Goal: Task Accomplishment & Management: Manage account settings

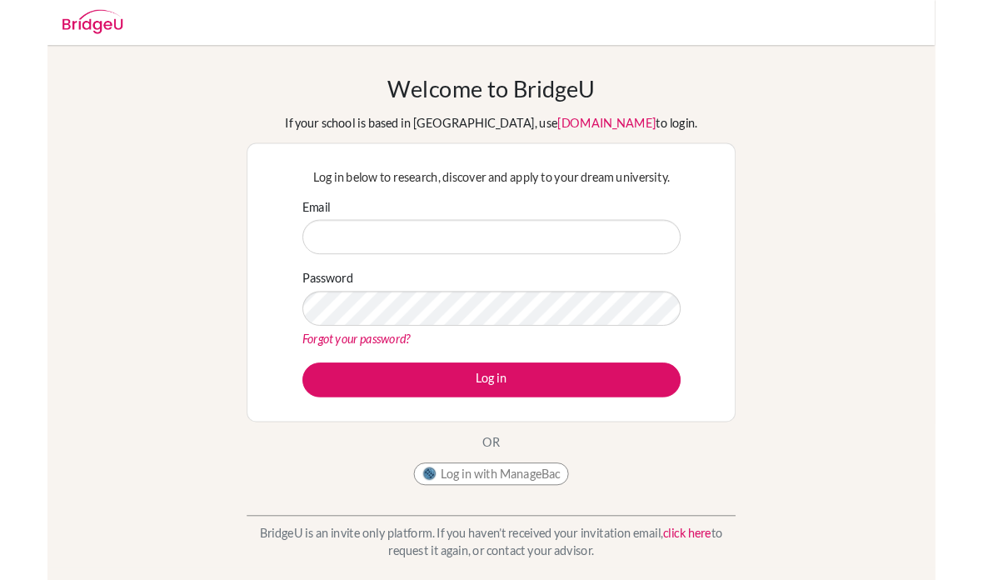
scroll to position [118, 0]
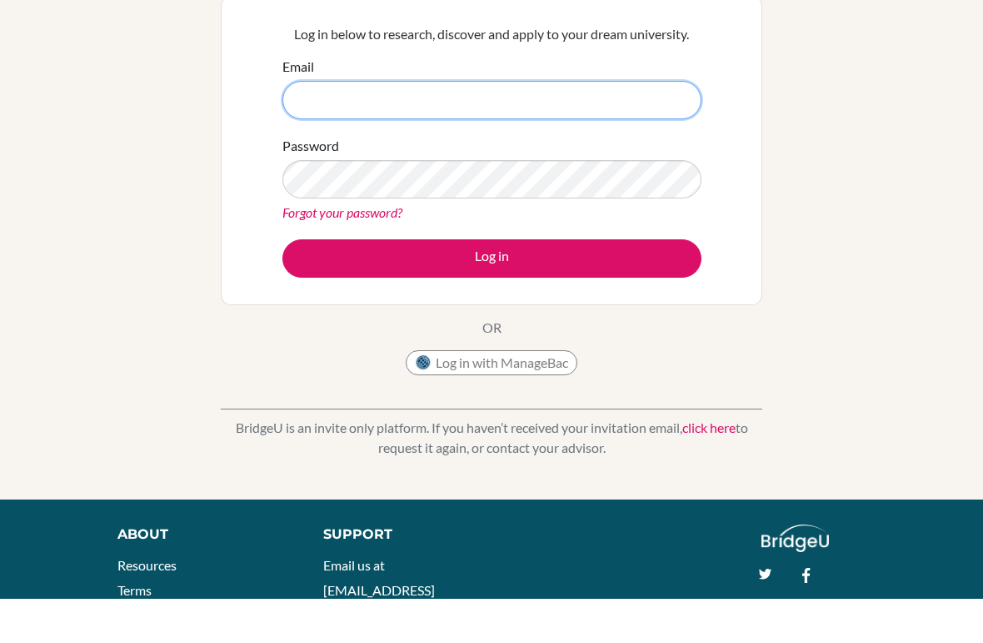
click at [620, 156] on input "Email" at bounding box center [492, 144] width 419 height 38
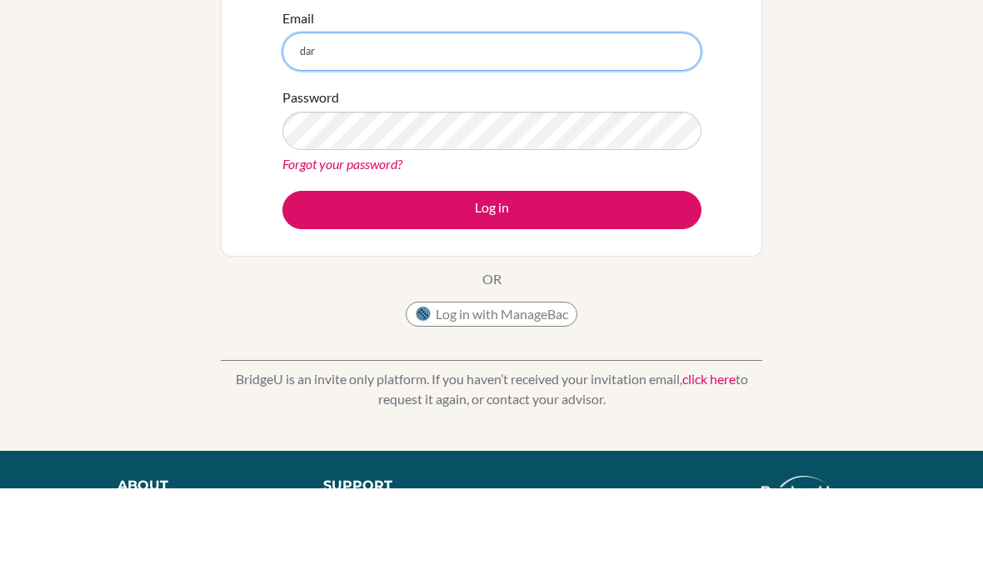
type input "[EMAIL_ADDRESS][DOMAIN_NAME]"
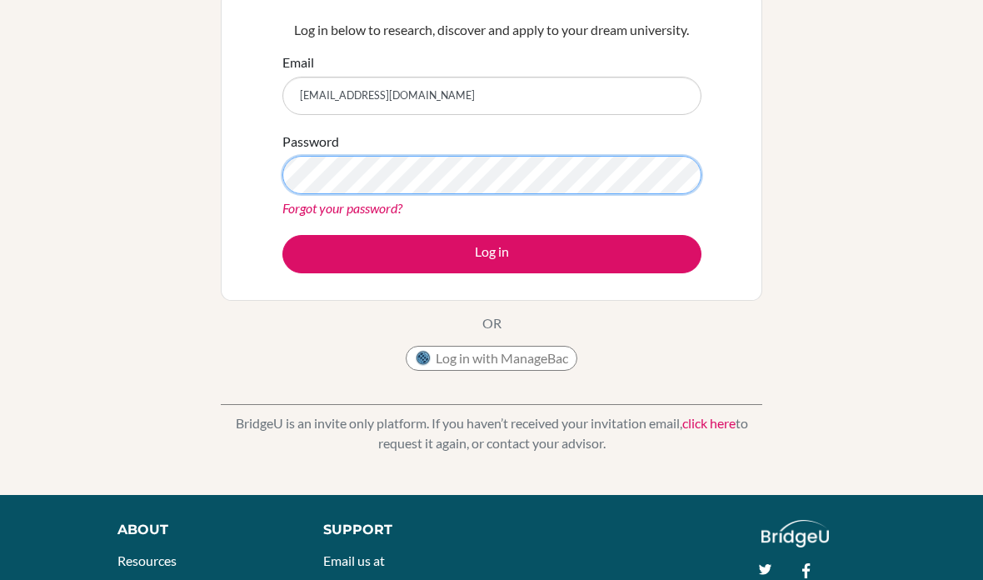
scroll to position [166, 0]
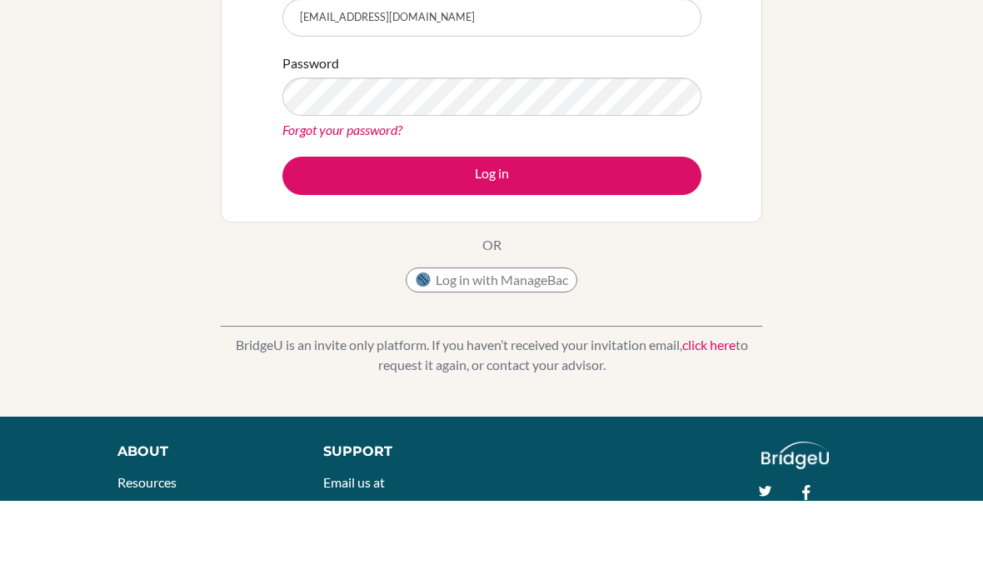
click at [639, 236] on button "Log in" at bounding box center [492, 255] width 419 height 38
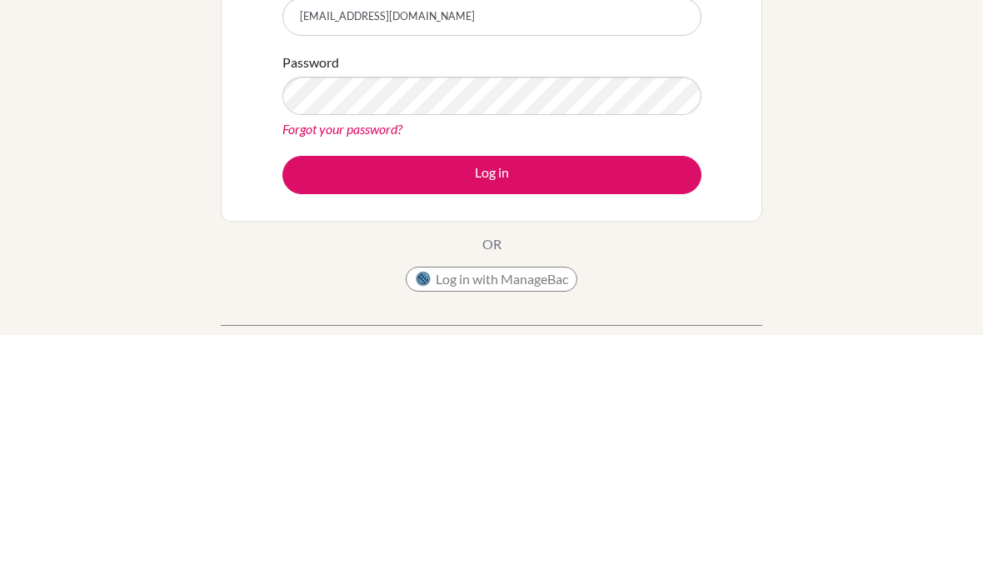
click at [659, 402] on button "Log in" at bounding box center [492, 421] width 419 height 38
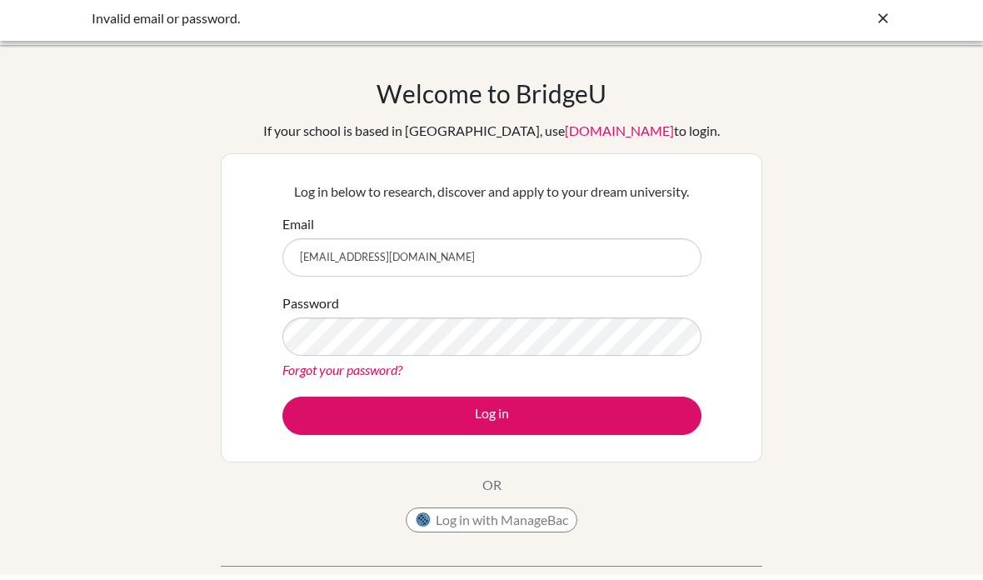
click at [289, 370] on link "Forgot your password?" at bounding box center [343, 375] width 120 height 16
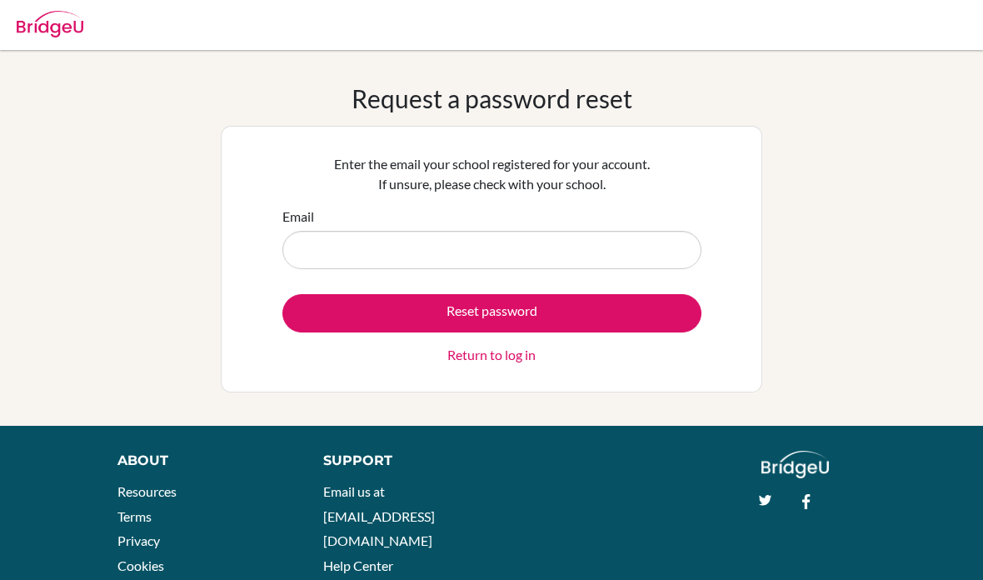
click at [304, 255] on input "Email" at bounding box center [492, 250] width 419 height 38
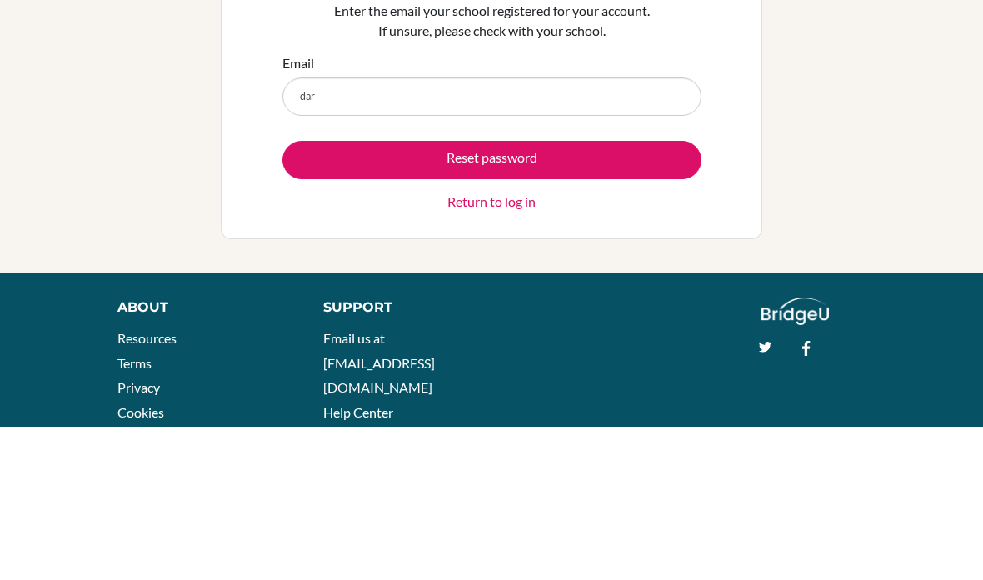
type input "dar@cpsglobalschool.com"
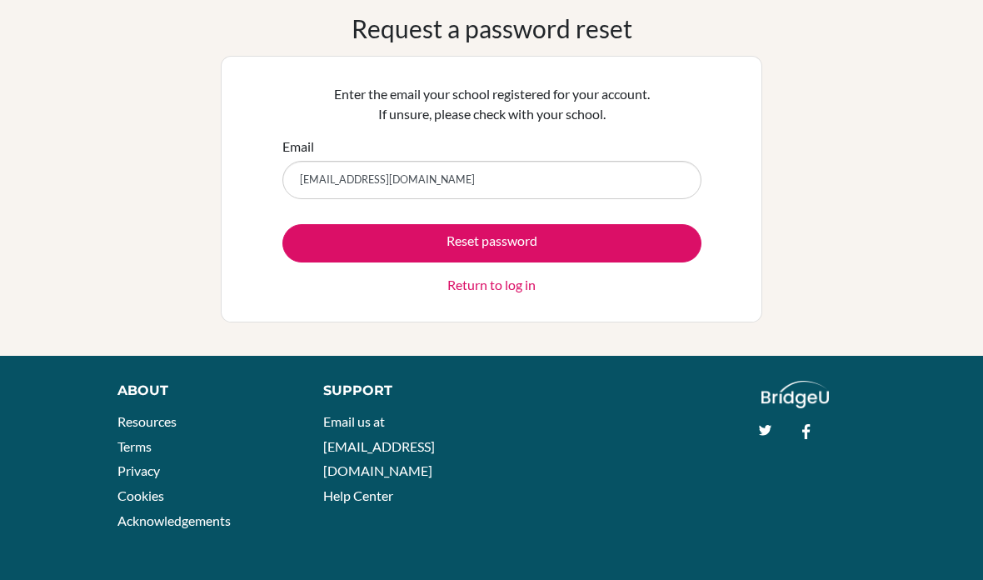
click at [466, 237] on button "Reset password" at bounding box center [492, 243] width 419 height 38
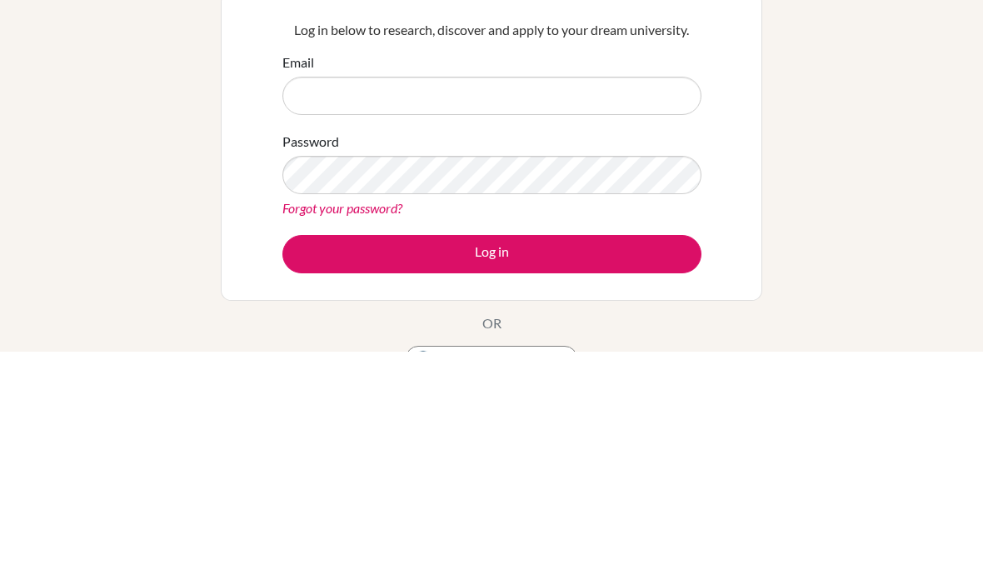
scroll to position [229, 0]
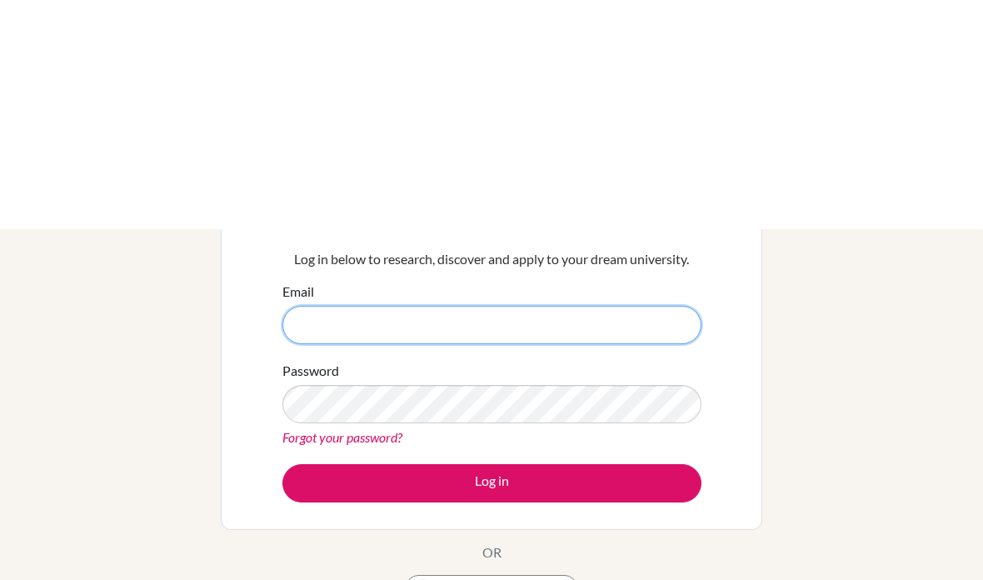
click at [553, 115] on input "Email" at bounding box center [492, 96] width 419 height 38
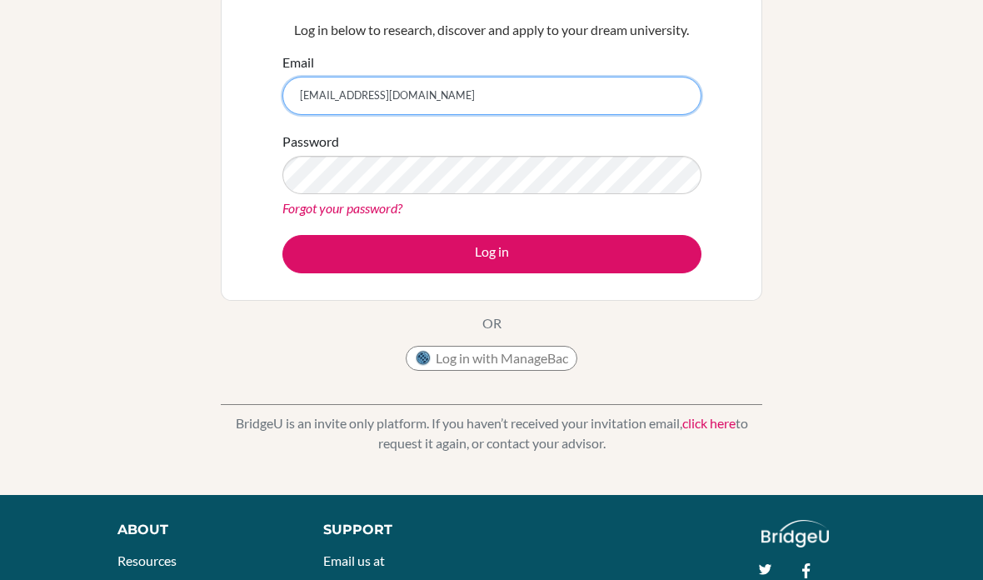
click at [658, 81] on input "dar@cpsglobalschool.com" at bounding box center [492, 96] width 419 height 38
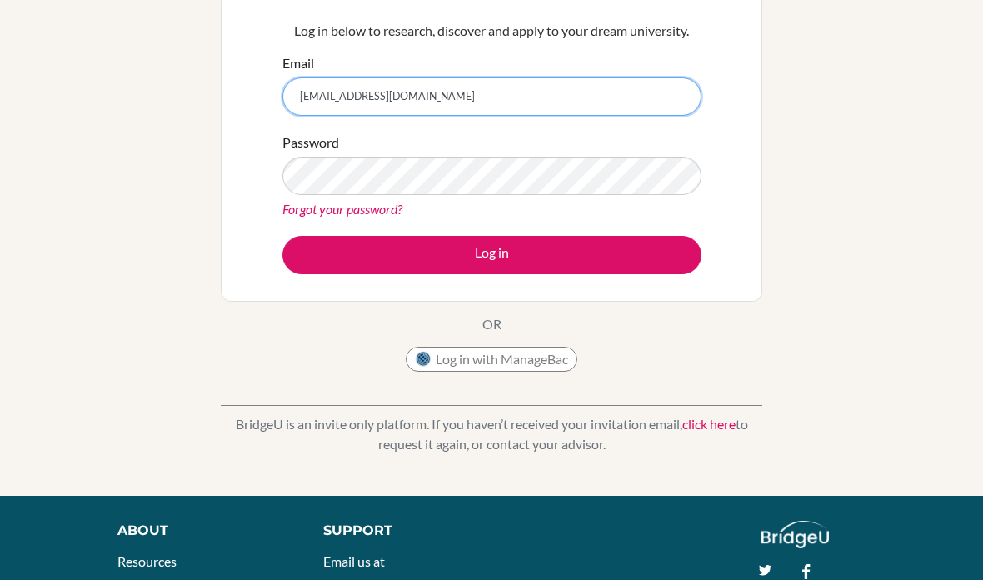
click at [659, 104] on input "dar@cpsglobalschool.com" at bounding box center [492, 97] width 419 height 38
type input "dar@cpsglobalschool.com"
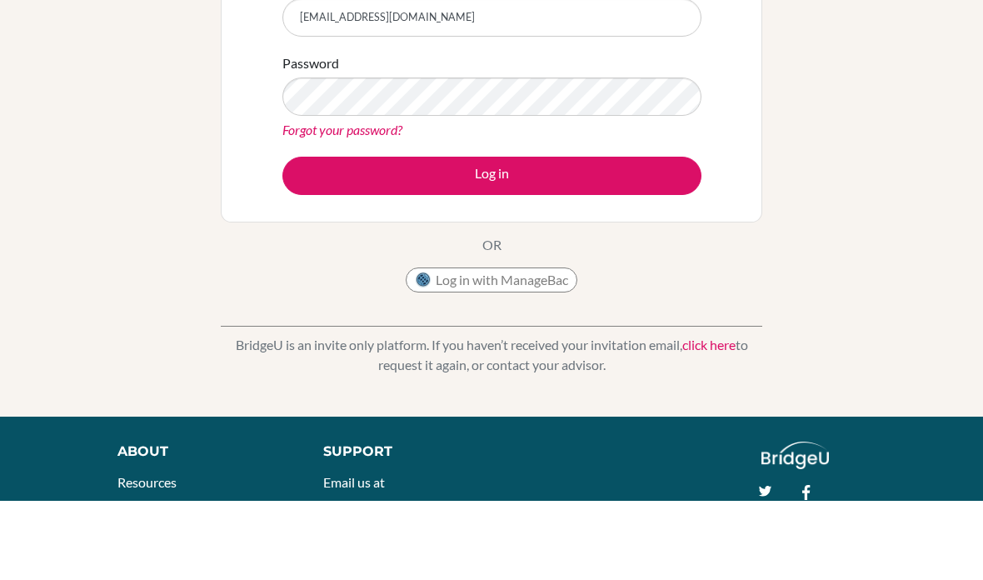
click at [644, 236] on button "Log in" at bounding box center [492, 255] width 419 height 38
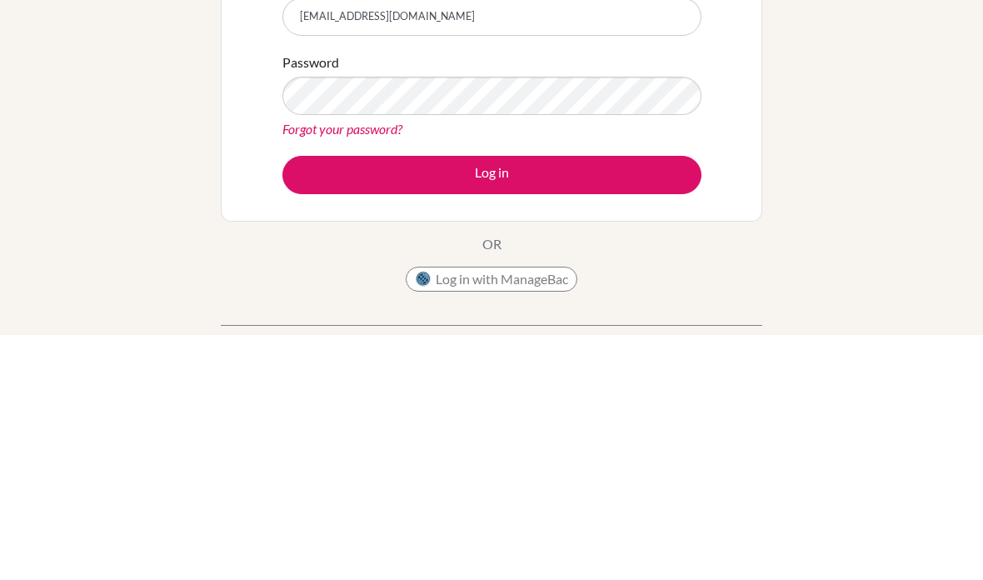
click at [645, 402] on button "Log in" at bounding box center [492, 421] width 419 height 38
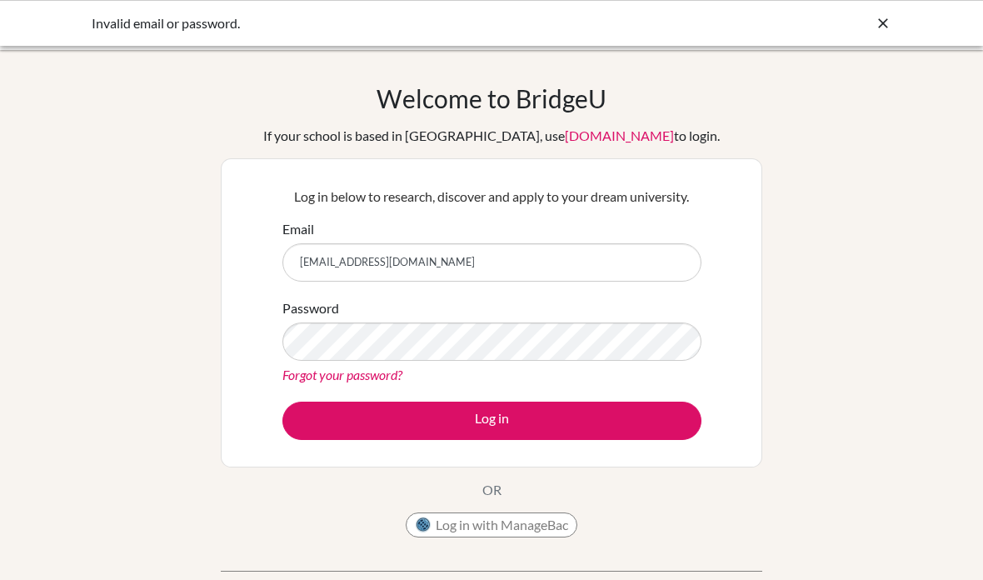
scroll to position [246, 0]
click at [575, 143] on link "[DOMAIN_NAME]" at bounding box center [619, 136] width 109 height 16
click at [594, 138] on link "[DOMAIN_NAME]" at bounding box center [619, 136] width 109 height 16
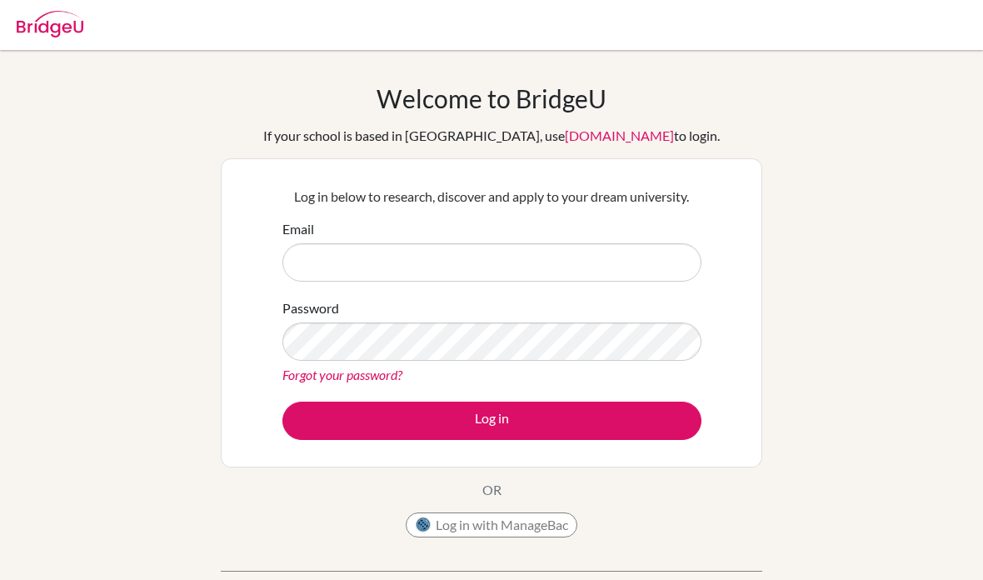
scroll to position [306, 0]
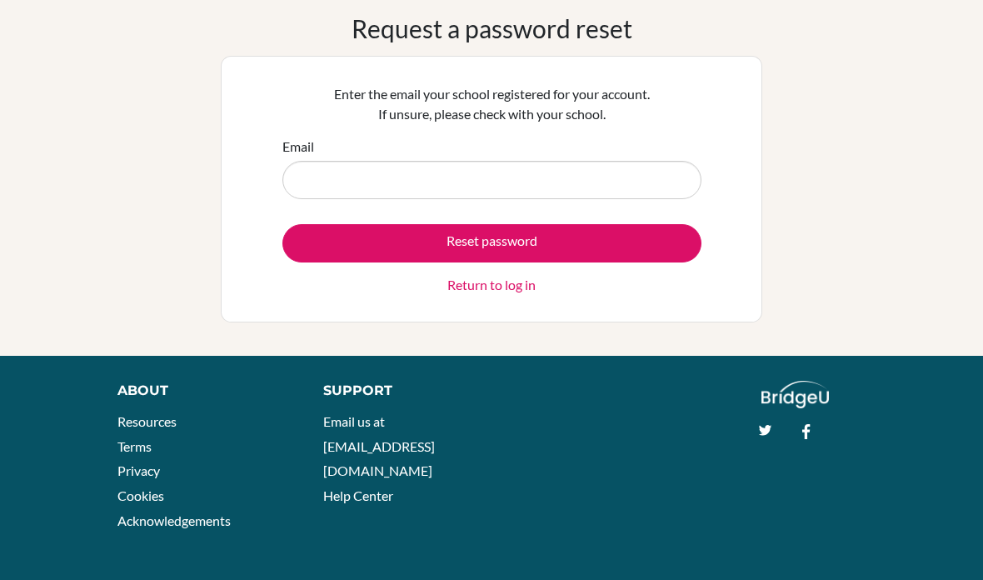
scroll to position [70, 0]
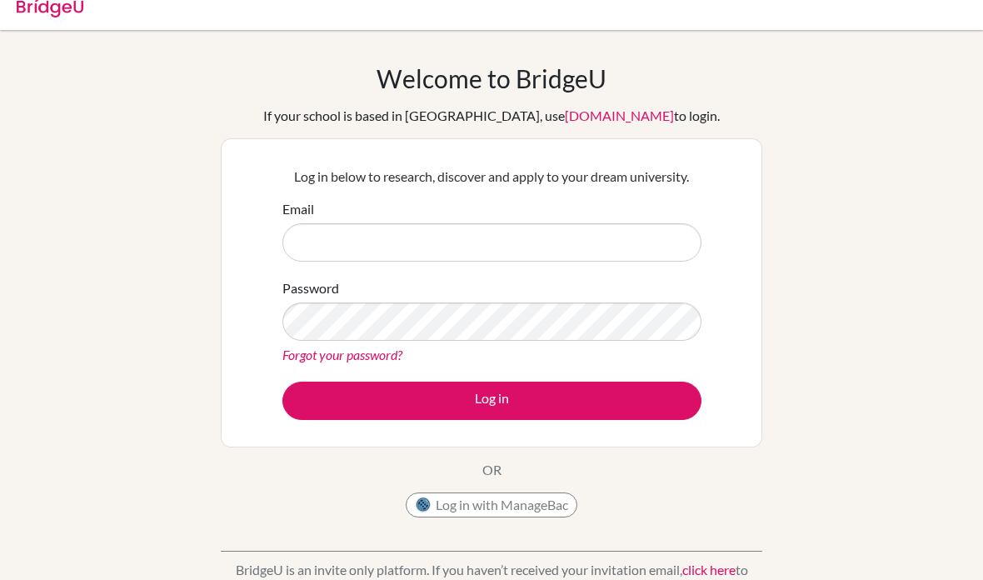
scroll to position [2, 0]
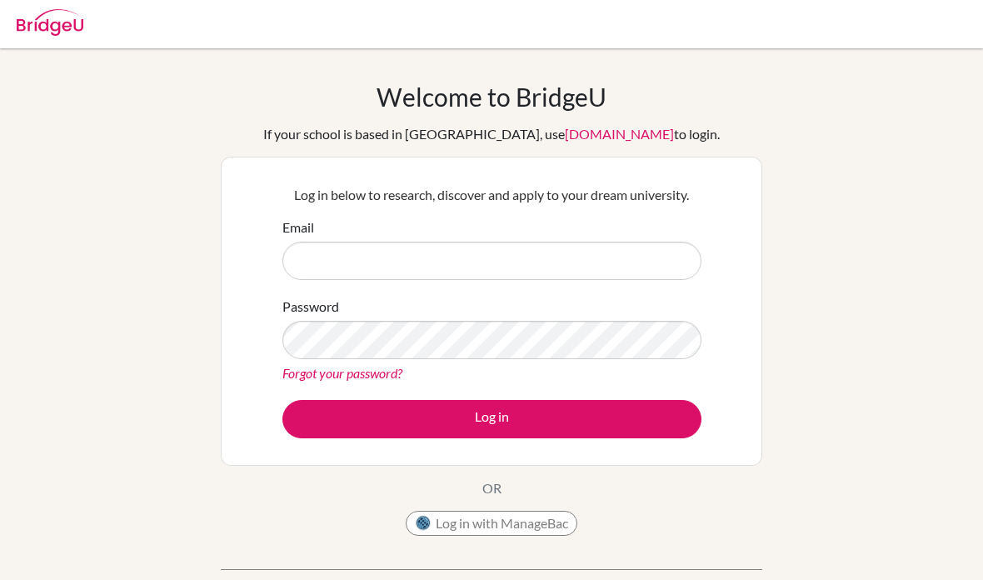
click at [39, 14] on img at bounding box center [50, 22] width 67 height 27
